Goal: Find specific page/section: Find specific page/section

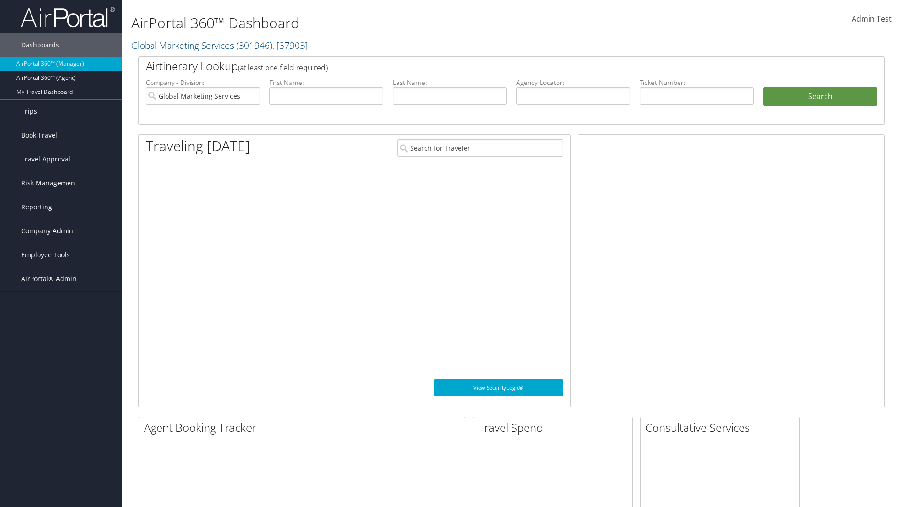
click at [61, 231] on span "Company Admin" at bounding box center [47, 230] width 52 height 23
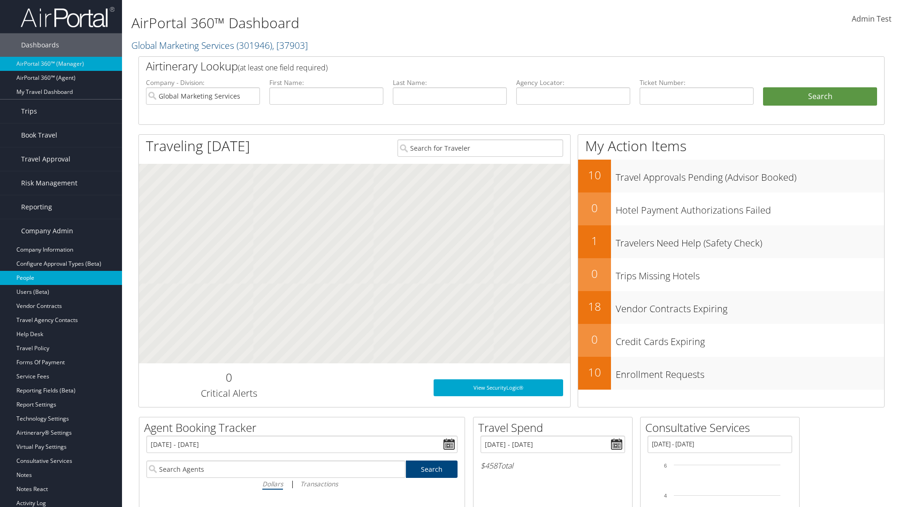
click at [61, 278] on link "People" at bounding box center [61, 278] width 122 height 14
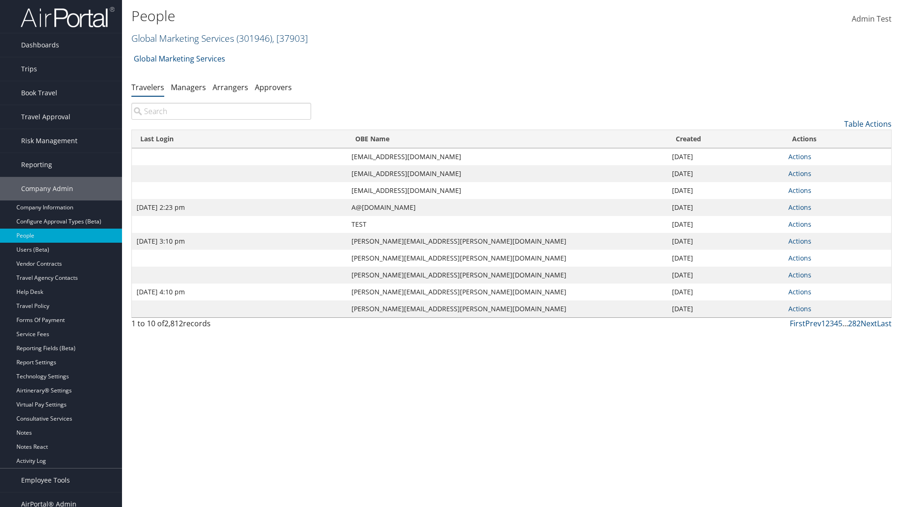
click at [182, 38] on link "Global Marketing Services ( 301946 ) , [ 37903 ]" at bounding box center [219, 38] width 177 height 13
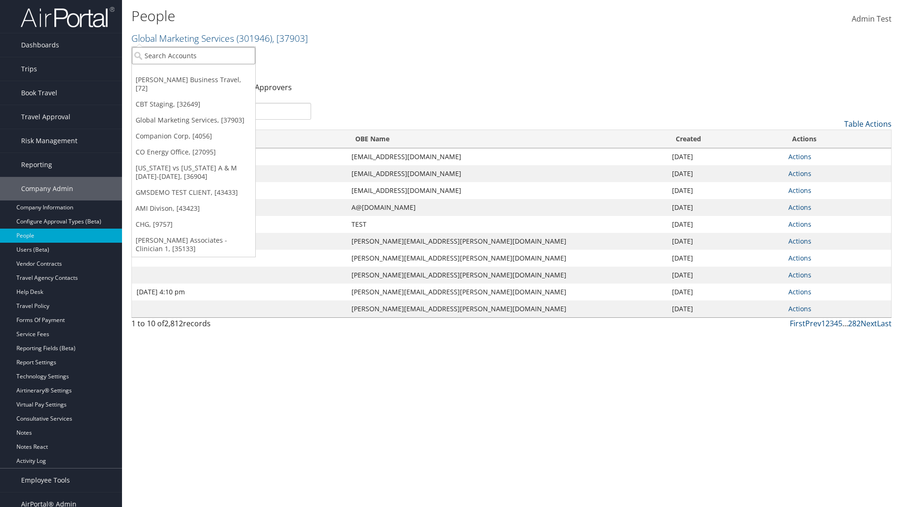
click at [193, 55] on input "search" at bounding box center [193, 55] width 123 height 17
type input "Global Marketing Services"
click at [202, 73] on div "Global Marketing Services (301946), [37903]" at bounding box center [202, 73] width 151 height 8
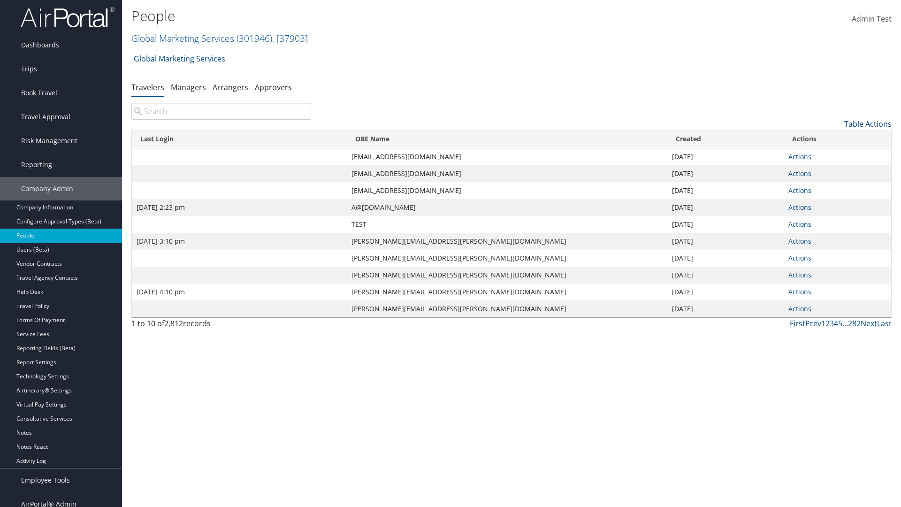
click at [868, 124] on link "Table Actions" at bounding box center [868, 124] width 47 height 10
click at [830, 170] on link "Column Visibility" at bounding box center [829, 170] width 123 height 16
